Goal: Task Accomplishment & Management: Manage account settings

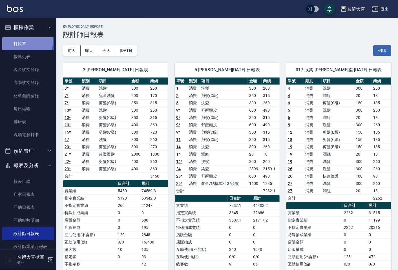
click at [21, 41] on link "打帳單" at bounding box center [28, 43] width 52 height 13
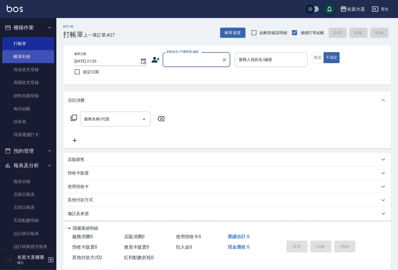
click at [40, 58] on link "帳單列表" at bounding box center [28, 56] width 52 height 13
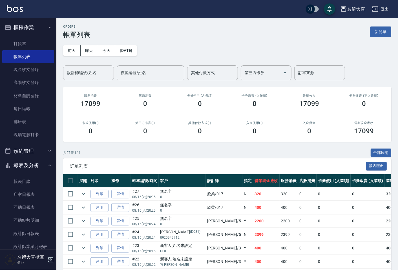
click at [89, 78] on div "設計師編號/姓名" at bounding box center [88, 72] width 51 height 15
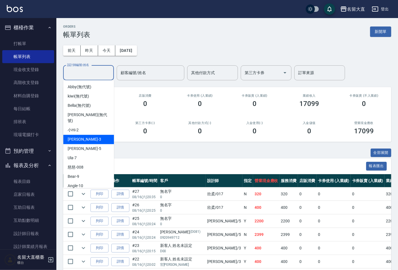
click at [83, 135] on div "郭忠翰 -3" at bounding box center [88, 139] width 51 height 9
type input "郭忠翰-3"
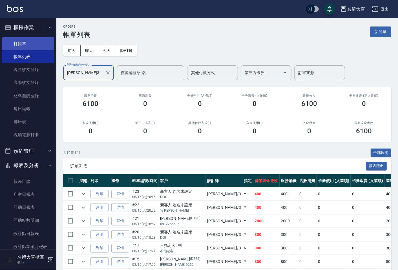
click at [35, 44] on link "打帳單" at bounding box center [28, 43] width 52 height 13
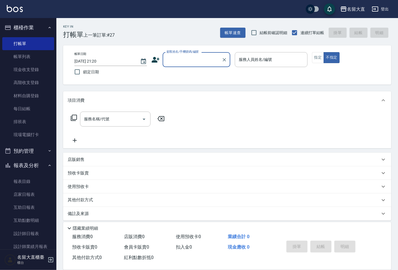
type input "c"
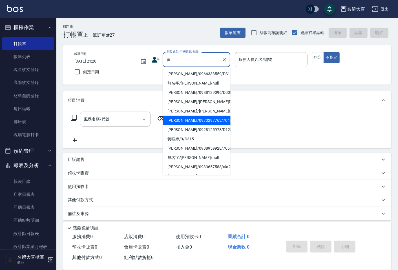
type input "黃念銘/0973297763/7049"
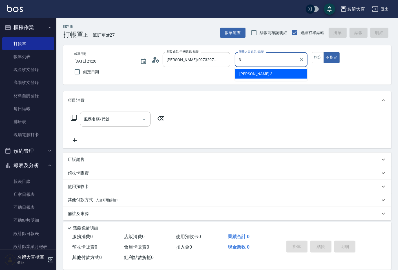
type input "郭忠翰-3"
type button "false"
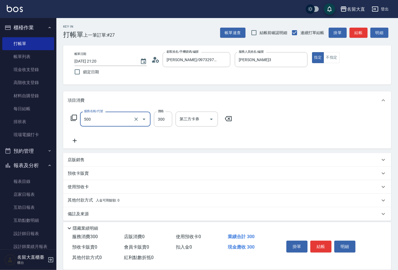
type input "洗髮(500)"
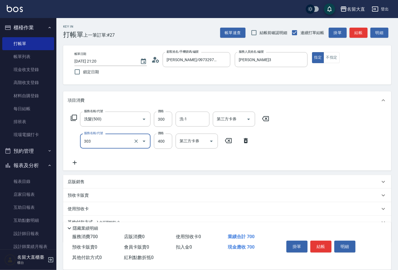
type input "剪髮(C級)(303)"
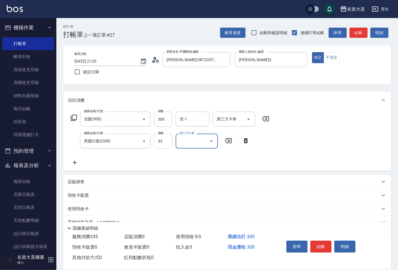
click at [163, 140] on input "35" at bounding box center [163, 141] width 18 height 15
type input "350"
click at [318, 243] on button "結帳" at bounding box center [321, 247] width 21 height 12
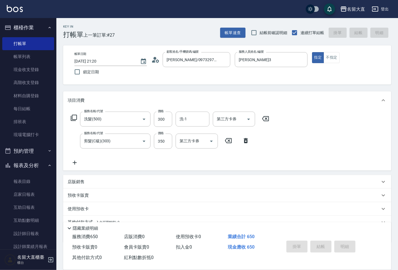
type input "2025/08/16 21:21"
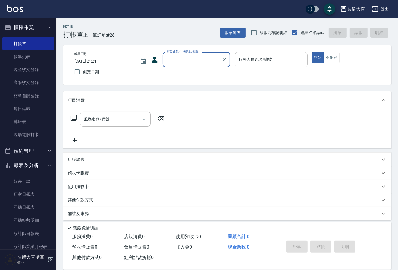
click at [166, 65] on div "顧客姓名/手機號碼/編號" at bounding box center [197, 59] width 68 height 15
click at [201, 75] on li "高郁婷/0928505053/r082" at bounding box center [197, 73] width 68 height 9
type input "高郁婷/0928505053/r082"
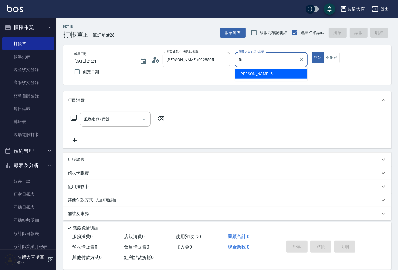
type input "R"
type input "郭忠翰-3"
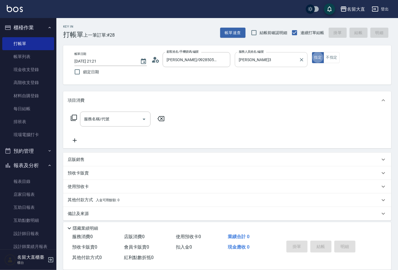
type button "true"
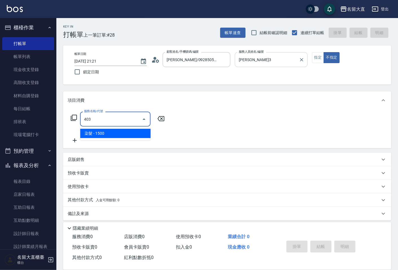
type input "染髮(403)"
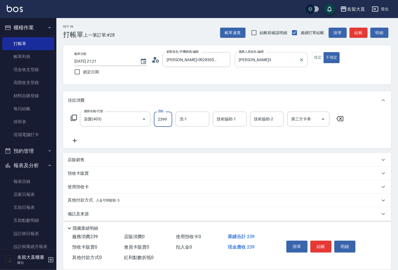
type input "2399"
type input "欣柔-017"
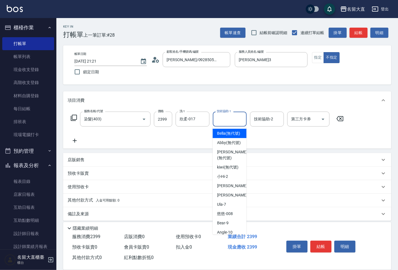
click at [230, 115] on input "技術協助-1" at bounding box center [230, 119] width 29 height 10
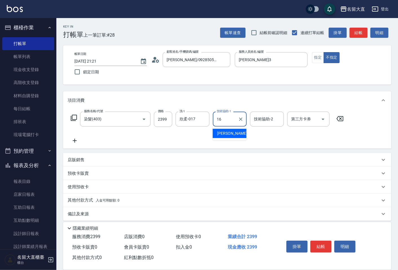
type input "嘉玲-16"
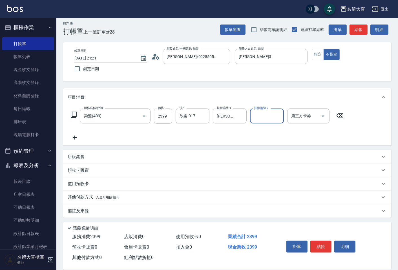
scroll to position [4, 0]
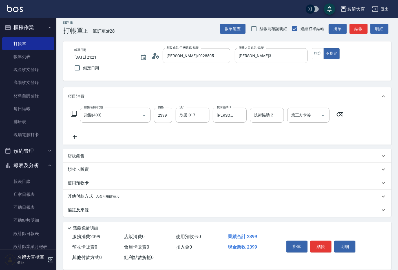
click at [87, 208] on p "備註及來源" at bounding box center [78, 210] width 21 height 6
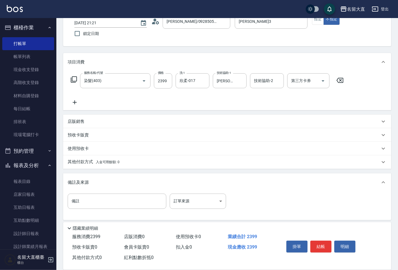
scroll to position [41, 0]
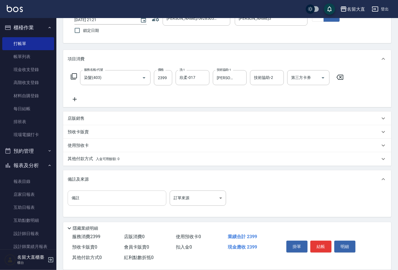
click at [95, 195] on input "備註" at bounding box center [117, 198] width 99 height 15
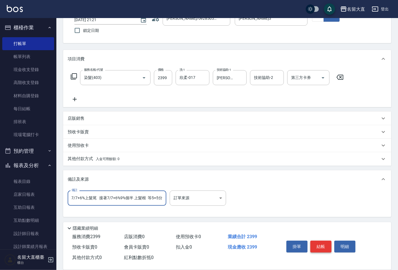
type input "7/7+6%9%個半 預留一指髮根 上黑髮 蒸350燈15分 7/7+6%上髮尾 接著7/7+6%9%個半 上髮根 等5+5分"
click at [321, 244] on button "結帳" at bounding box center [321, 247] width 21 height 12
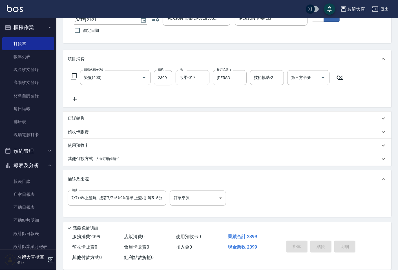
scroll to position [0, 0]
type input "2025/08/16 21:25"
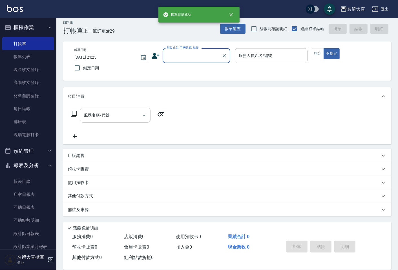
scroll to position [4, 0]
click at [32, 55] on link "帳單列表" at bounding box center [28, 56] width 52 height 13
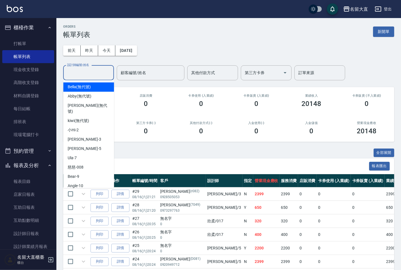
click at [88, 77] on input "設計師編號/姓名" at bounding box center [89, 73] width 46 height 10
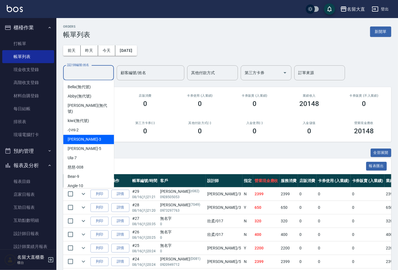
click at [82, 137] on span "郭忠翰 -3" at bounding box center [84, 140] width 33 height 6
type input "郭忠翰-3"
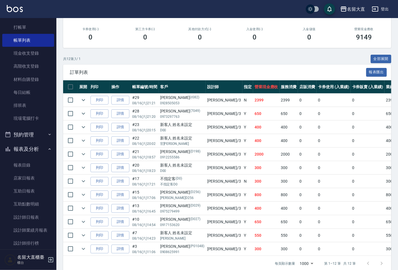
scroll to position [31, 0]
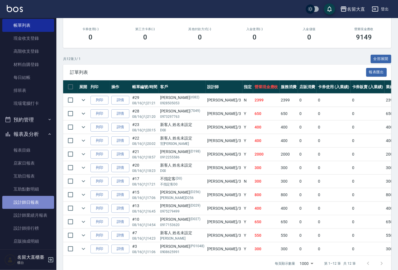
click at [30, 202] on link "設計師日報表" at bounding box center [28, 202] width 52 height 13
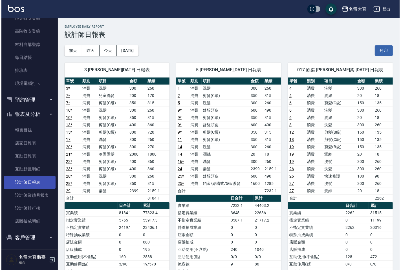
scroll to position [63, 0]
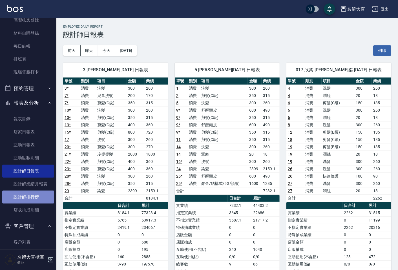
click at [33, 198] on link "設計師排行榜" at bounding box center [28, 197] width 52 height 13
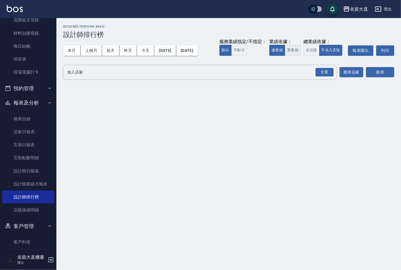
click at [298, 49] on button "實業績" at bounding box center [293, 50] width 16 height 11
click at [331, 72] on div "全選" at bounding box center [325, 72] width 18 height 9
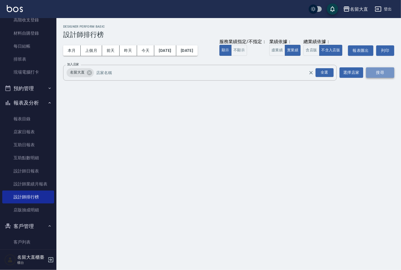
click at [374, 71] on button "搜尋" at bounding box center [380, 72] width 28 height 10
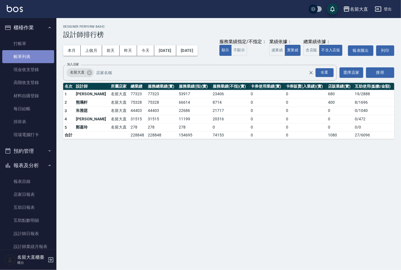
click at [29, 53] on link "帳單列表" at bounding box center [28, 56] width 52 height 13
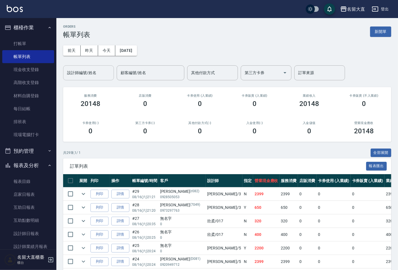
click at [86, 71] on input "設計師編號/姓名" at bounding box center [89, 73] width 46 height 10
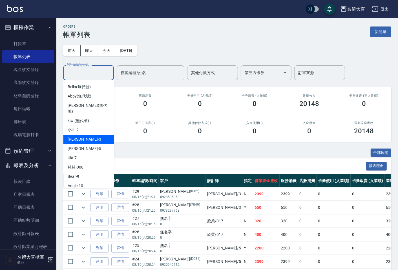
click at [93, 136] on div "郭忠翰 -3" at bounding box center [88, 139] width 51 height 9
type input "郭忠翰-3"
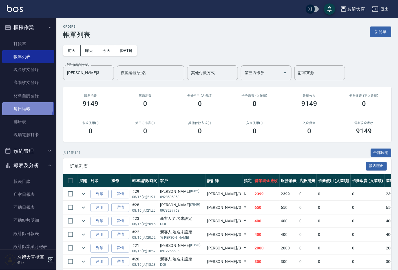
click at [24, 106] on link "每日結帳" at bounding box center [28, 108] width 52 height 13
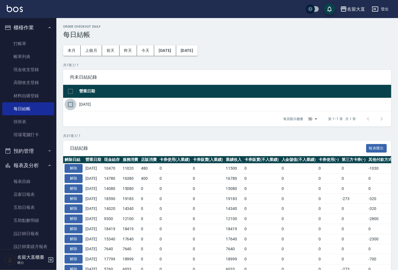
click at [70, 106] on input "checkbox" at bounding box center [71, 105] width 12 height 12
checkbox input "true"
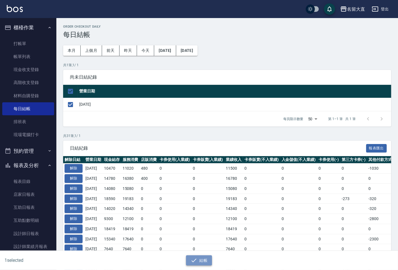
click at [199, 262] on button "結帳" at bounding box center [199, 261] width 26 height 10
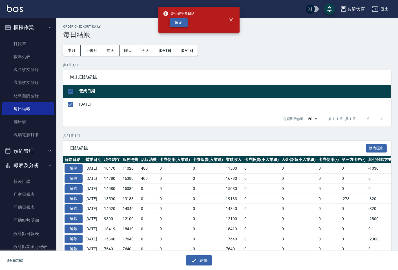
click at [180, 22] on button "確定" at bounding box center [179, 22] width 18 height 9
checkbox input "false"
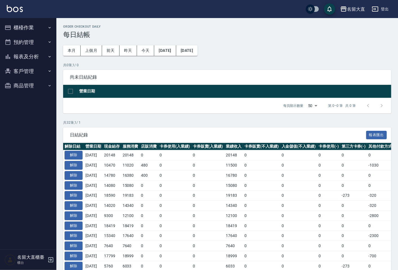
click at [30, 57] on button "報表及分析" at bounding box center [28, 56] width 52 height 15
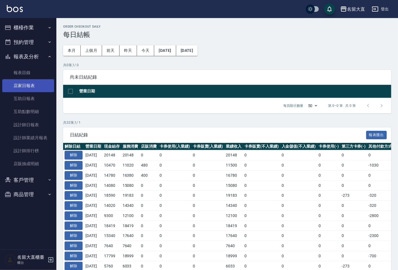
click at [38, 86] on link "店家日報表" at bounding box center [28, 85] width 52 height 13
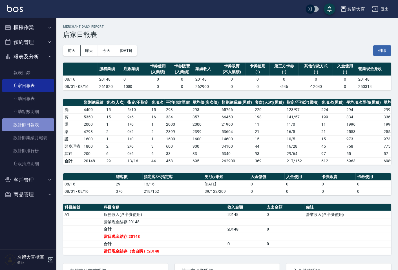
click at [29, 126] on link "設計師日報表" at bounding box center [28, 125] width 52 height 13
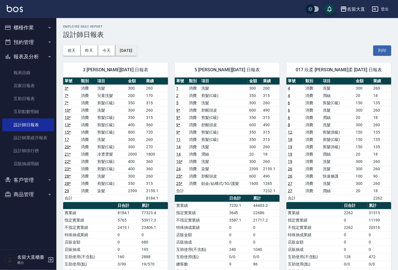
click at [137, 51] on button "[DATE]" at bounding box center [125, 50] width 21 height 10
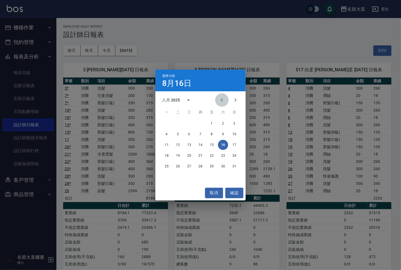
click at [224, 100] on icon "Previous month" at bounding box center [222, 100] width 7 height 7
click at [190, 144] on button "16" at bounding box center [189, 145] width 10 height 10
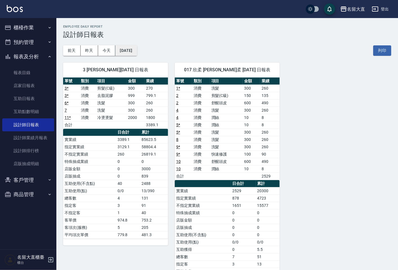
click at [134, 53] on button "[DATE]" at bounding box center [125, 50] width 21 height 10
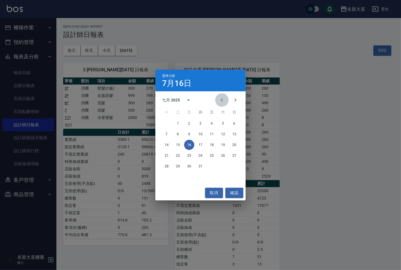
click at [220, 100] on icon "Previous month" at bounding box center [222, 100] width 7 height 7
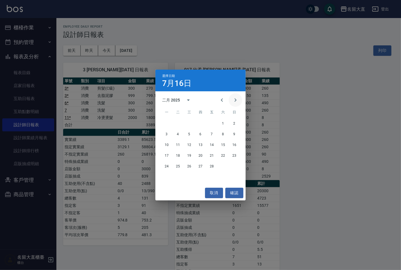
click at [233, 100] on icon "Next month" at bounding box center [235, 100] width 7 height 7
click at [191, 144] on button "16" at bounding box center [189, 145] width 10 height 10
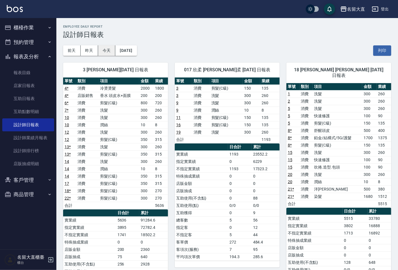
click at [104, 50] on button "今天" at bounding box center [106, 50] width 17 height 10
